Goal: Transaction & Acquisition: Obtain resource

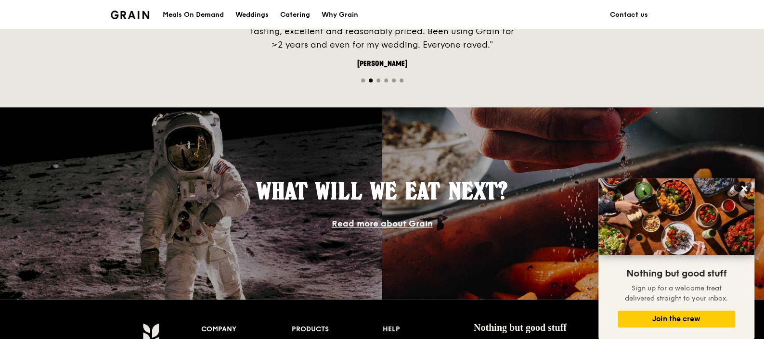
scroll to position [702, 0]
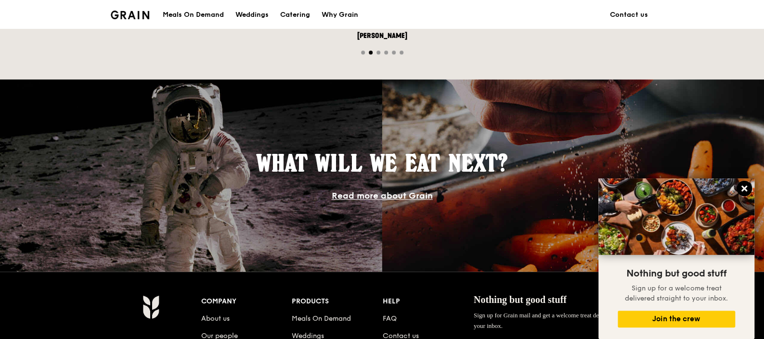
click at [751, 188] on button at bounding box center [744, 188] width 15 height 15
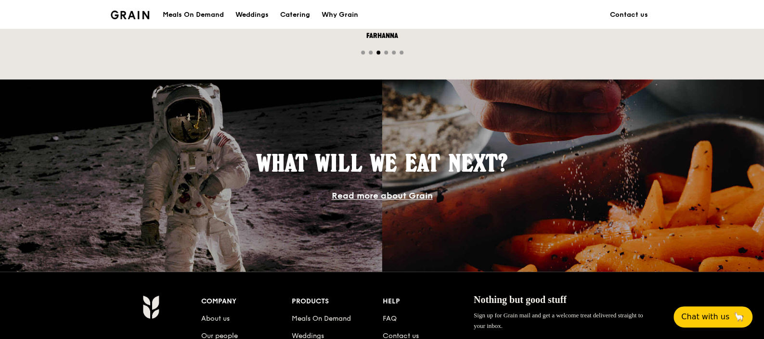
click at [351, 191] on link "Read more about Grain" at bounding box center [382, 196] width 101 height 11
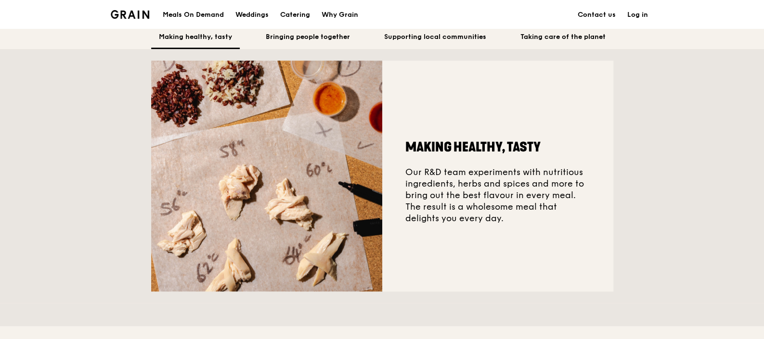
scroll to position [200, 0]
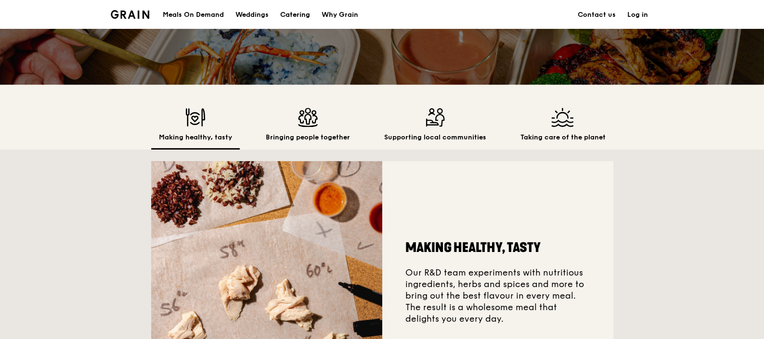
click at [310, 16] on div "Catering" at bounding box center [295, 14] width 30 height 29
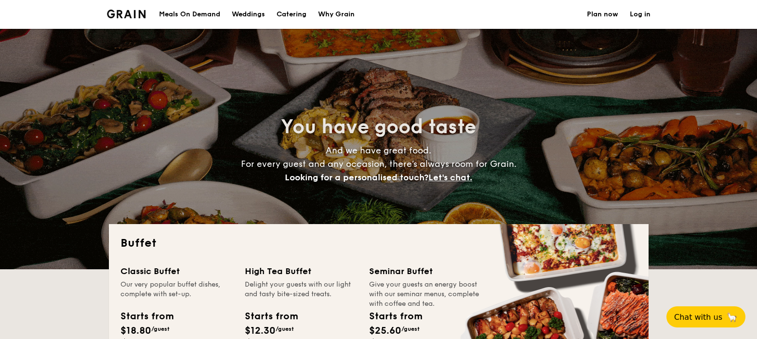
select select
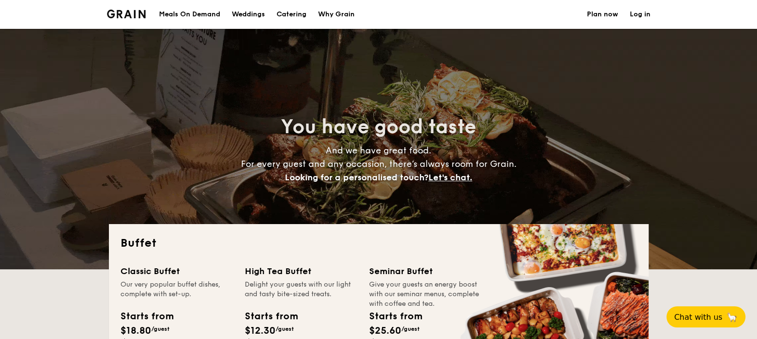
scroll to position [100, 0]
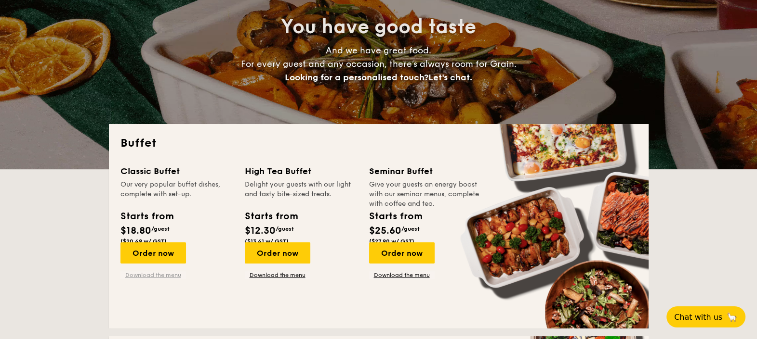
click at [186, 272] on link "Download the menu" at bounding box center [152, 276] width 65 height 8
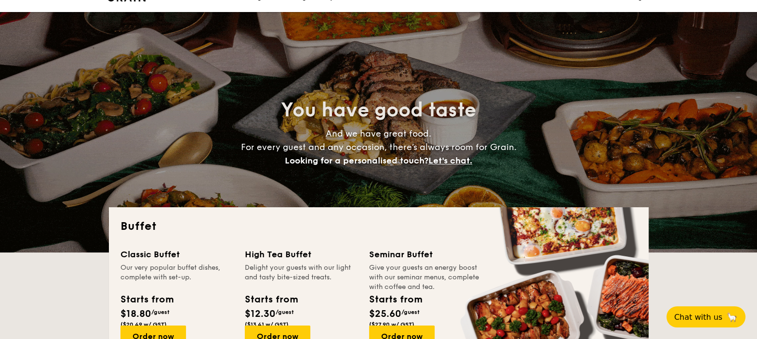
scroll to position [0, 0]
